Goal: Task Accomplishment & Management: Use online tool/utility

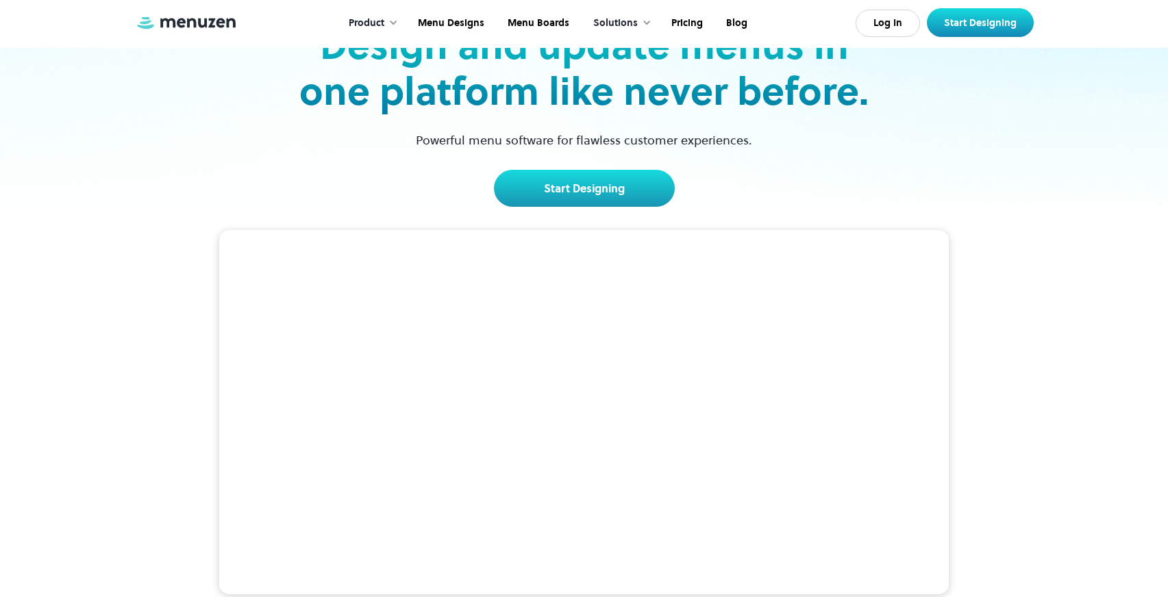
scroll to position [105, 0]
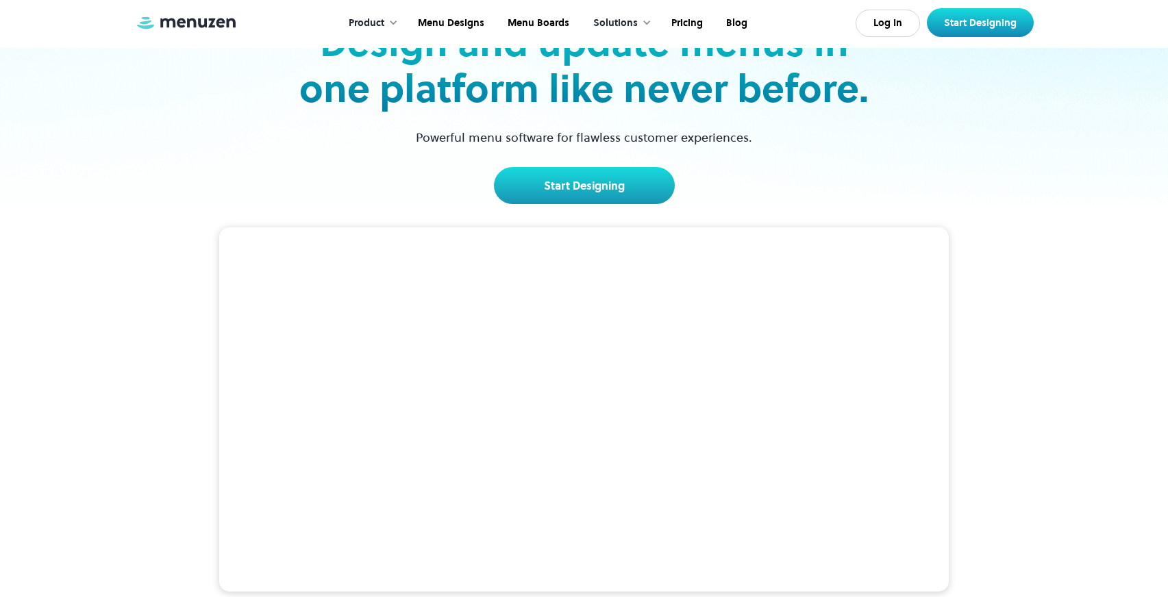
click at [551, 180] on link "Start Designing" at bounding box center [584, 185] width 181 height 37
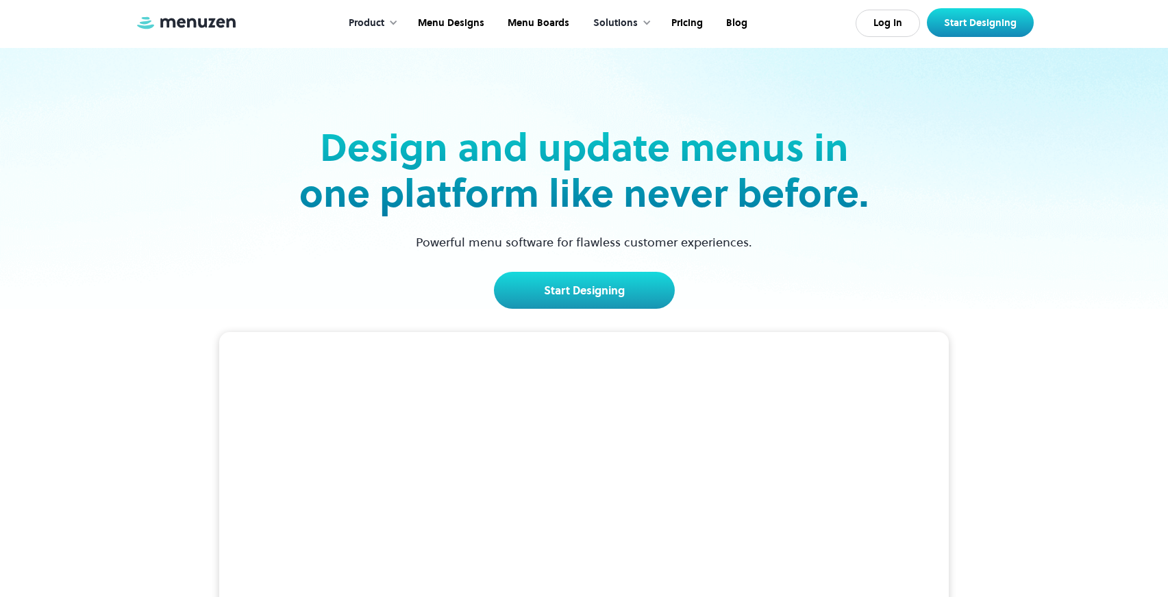
scroll to position [0, 0]
